Goal: Register for event/course

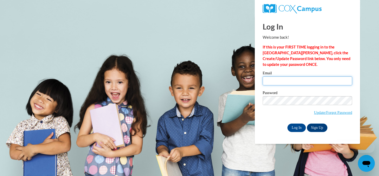
type input "hawleym@ripon.k12.wi.us"
click at [317, 78] on input "hawleym@ripon.k12.wi.us" at bounding box center [307, 80] width 89 height 9
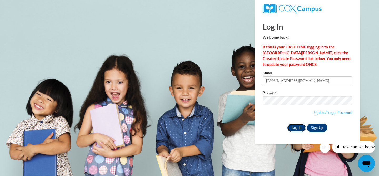
click at [299, 126] on input "Log In" at bounding box center [296, 127] width 18 height 8
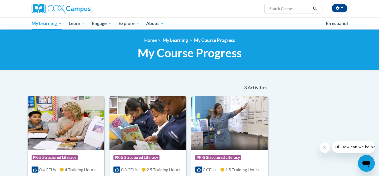
click at [284, 8] on input "Search..." at bounding box center [290, 9] width 42 height 6
type input "o"
type input "comprehension"
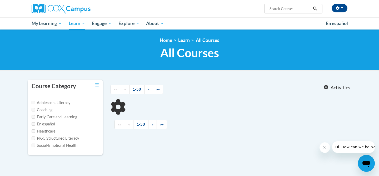
type input "comprehension"
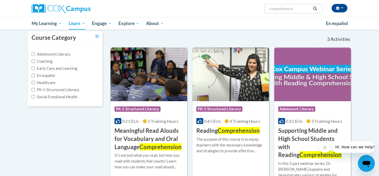
scroll to position [51, 0]
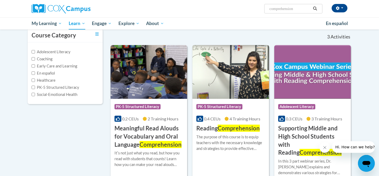
click at [240, 107] on span "PK-5 Structured Literacy" at bounding box center [219, 106] width 46 height 5
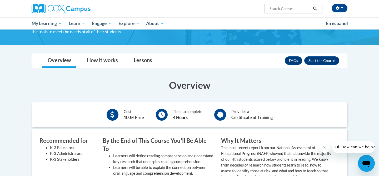
scroll to position [55, 0]
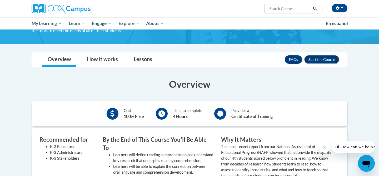
click at [325, 58] on button "Enroll" at bounding box center [321, 59] width 35 height 8
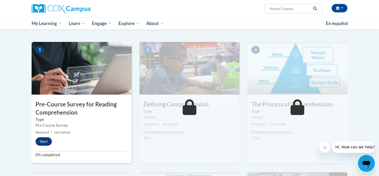
scroll to position [96, 0]
click at [46, 141] on button "Start" at bounding box center [44, 141] width 16 height 8
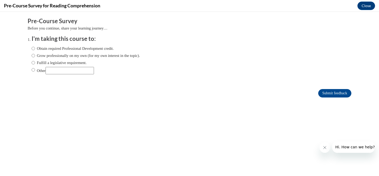
scroll to position [0, 0]
click at [44, 49] on label "Obtain required Professional Development credit." at bounding box center [73, 49] width 82 height 6
click at [35, 49] on input "Obtain required Professional Development credit." at bounding box center [33, 49] width 3 height 6
radio input "true"
click at [323, 93] on input "Submit feedback" at bounding box center [334, 93] width 33 height 8
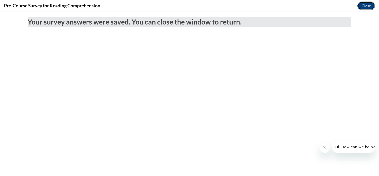
drag, startPoint x: 366, startPoint y: 5, endPoint x: 150, endPoint y: 95, distance: 233.8
click at [366, 5] on button "Close" at bounding box center [366, 6] width 18 height 8
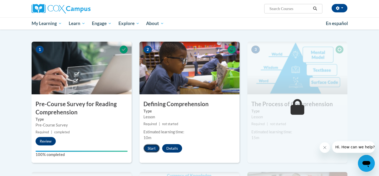
click at [152, 151] on button "Start" at bounding box center [151, 148] width 16 height 8
